Goal: Find specific page/section: Find specific page/section

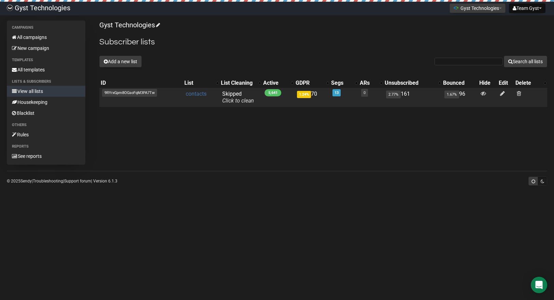
click at [195, 96] on link "contacts" at bounding box center [196, 93] width 21 height 6
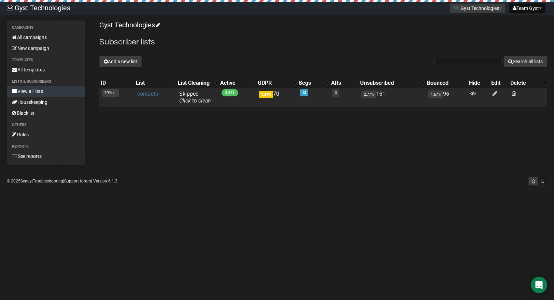
click at [150, 96] on link "contacts" at bounding box center [147, 93] width 21 height 6
click at [138, 95] on link "contacts" at bounding box center [147, 93] width 21 height 6
